Goal: Unclear

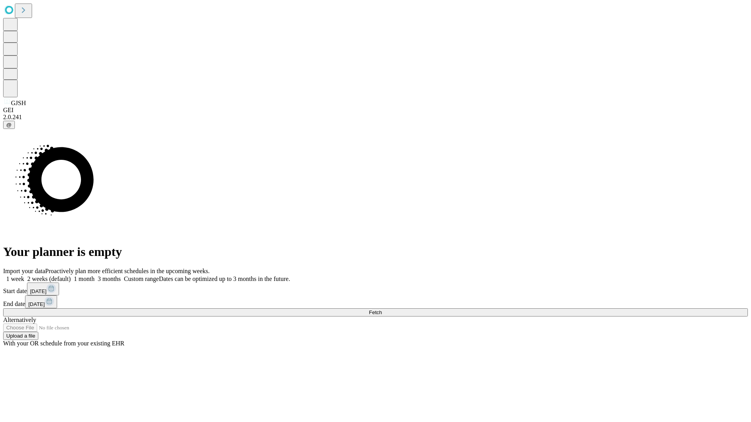
click at [382, 310] on span "Fetch" at bounding box center [375, 313] width 13 height 6
